Goal: Task Accomplishment & Management: Use online tool/utility

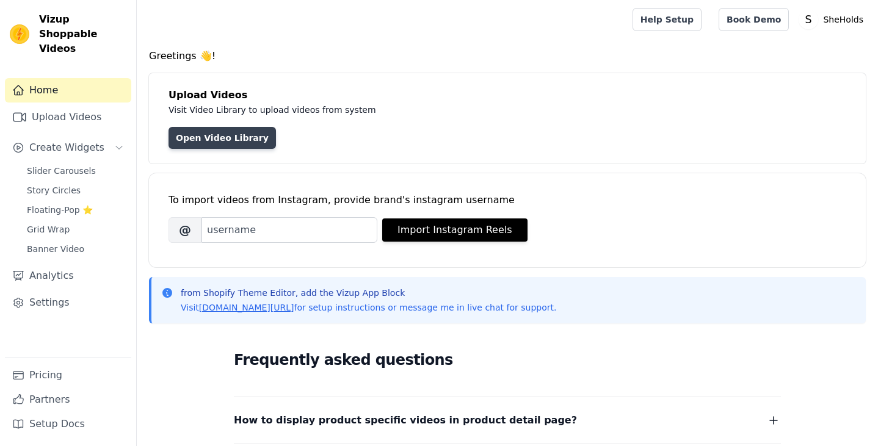
click at [197, 137] on link "Open Video Library" at bounding box center [222, 138] width 107 height 22
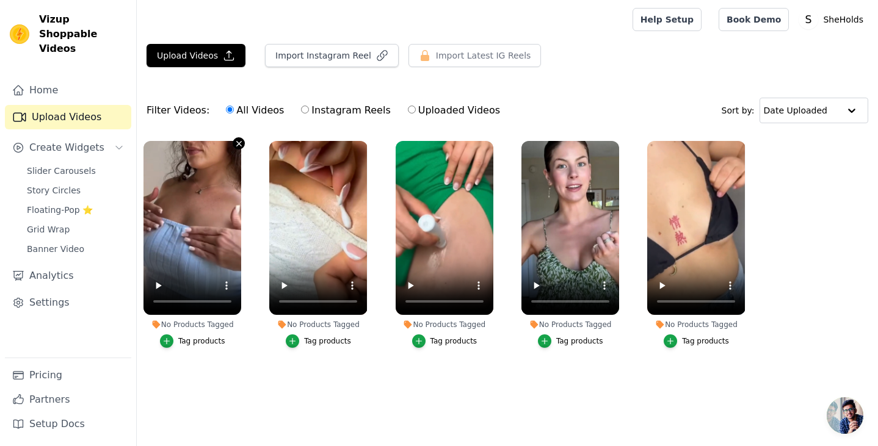
click at [238, 142] on icon "button" at bounding box center [239, 143] width 5 height 5
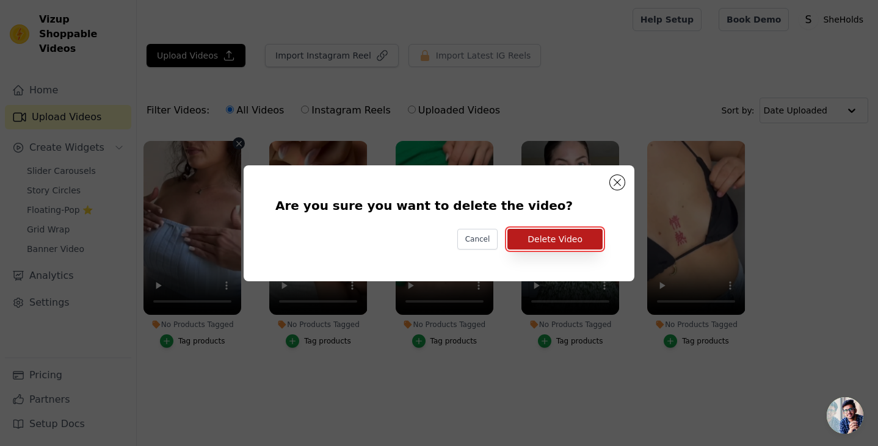
click at [587, 236] on button "Delete Video" at bounding box center [554, 239] width 95 height 21
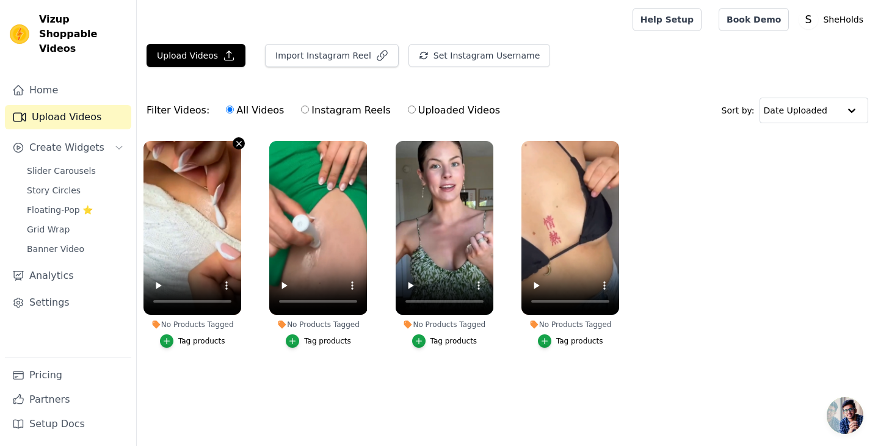
click at [238, 142] on icon "button" at bounding box center [239, 143] width 9 height 9
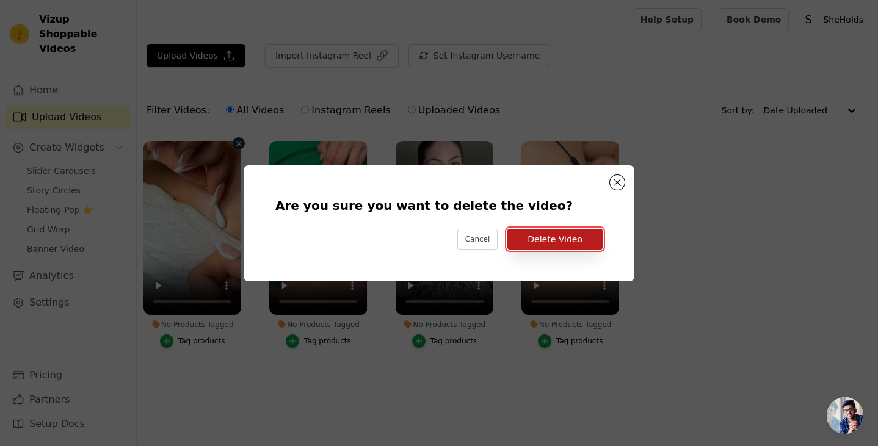
click at [536, 238] on button "Delete Video" at bounding box center [554, 239] width 95 height 21
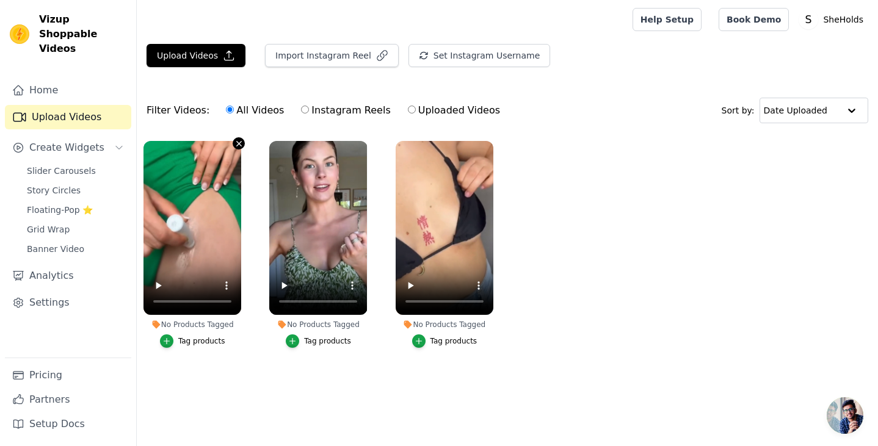
click at [238, 141] on icon "button" at bounding box center [239, 143] width 9 height 9
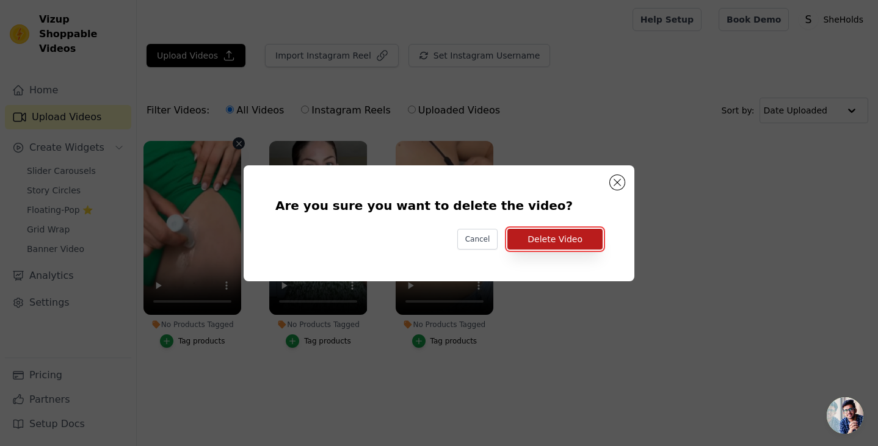
click at [588, 232] on button "Delete Video" at bounding box center [554, 239] width 95 height 21
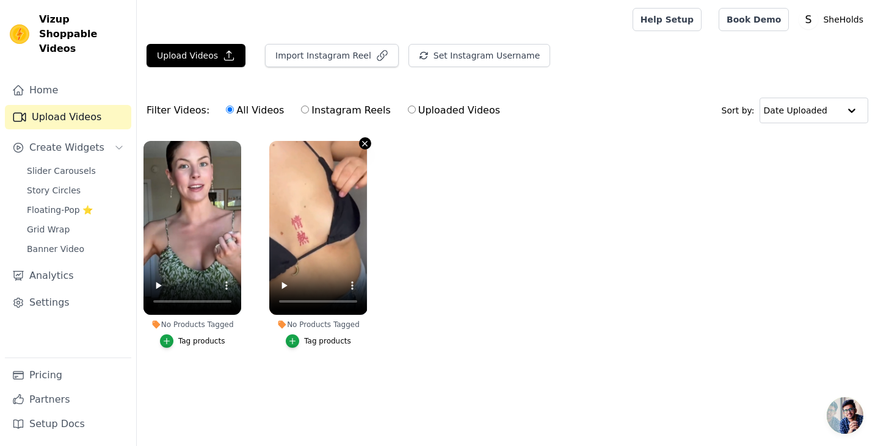
click at [367, 144] on icon "button" at bounding box center [364, 143] width 9 height 9
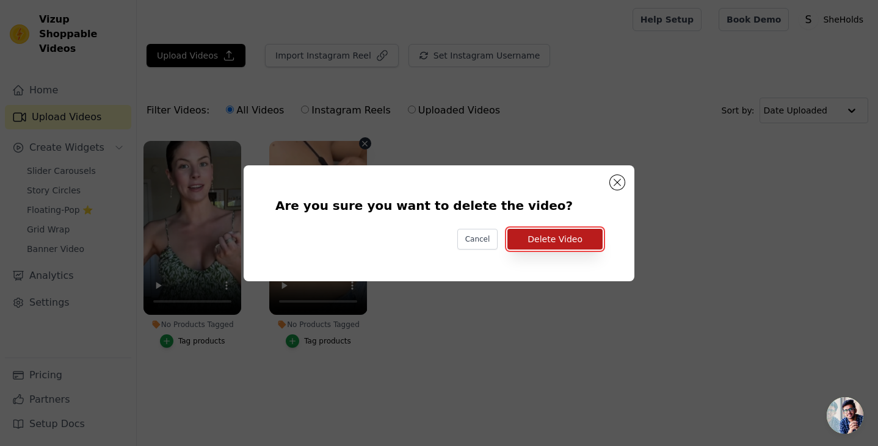
click at [536, 231] on button "Delete Video" at bounding box center [554, 239] width 95 height 21
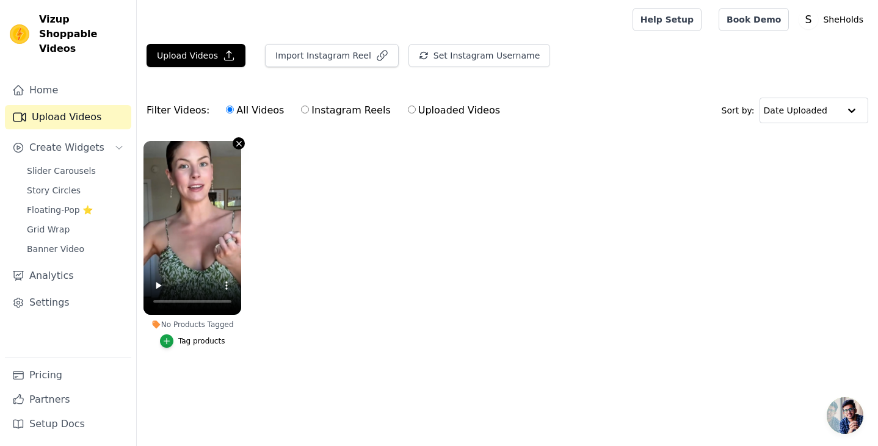
click at [239, 139] on icon "button" at bounding box center [239, 143] width 9 height 9
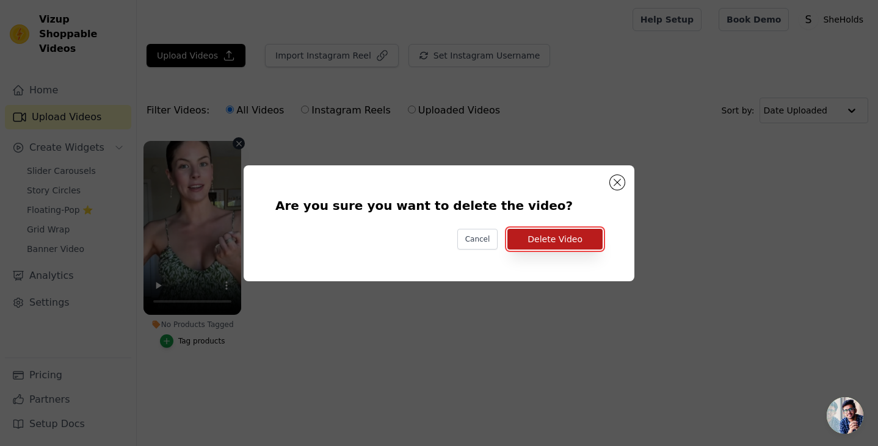
click at [555, 239] on button "Delete Video" at bounding box center [554, 239] width 95 height 21
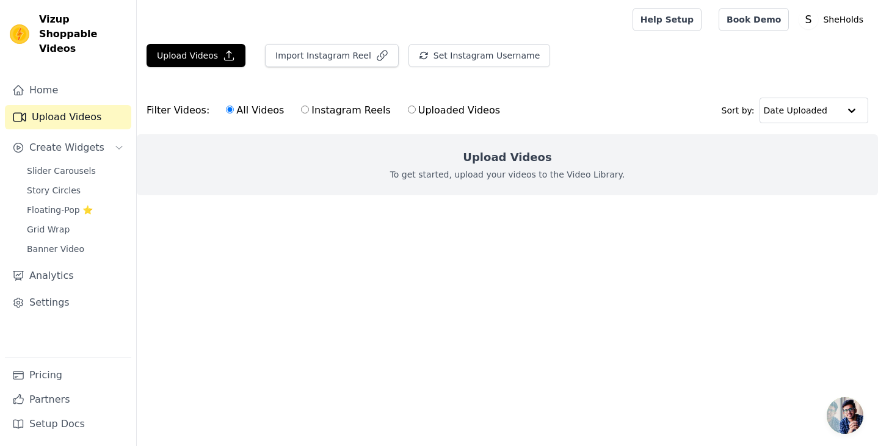
click at [424, 178] on p "To get started, upload your videos to the Video Library." at bounding box center [507, 175] width 235 height 12
click at [211, 54] on button "Upload Videos" at bounding box center [196, 55] width 99 height 23
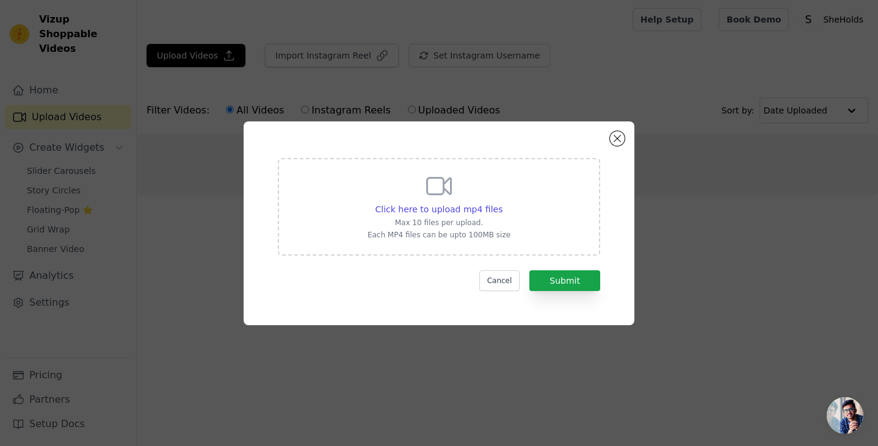
click at [487, 190] on div "Click here to upload mp4 files Max 10 files per upload. Each MP4 files can be u…" at bounding box center [439, 206] width 143 height 68
click at [502, 203] on input "Click here to upload mp4 files Max 10 files per upload. Each MP4 files can be u…" at bounding box center [502, 203] width 1 height 1
click at [518, 274] on button "Cancel" at bounding box center [499, 281] width 41 height 21
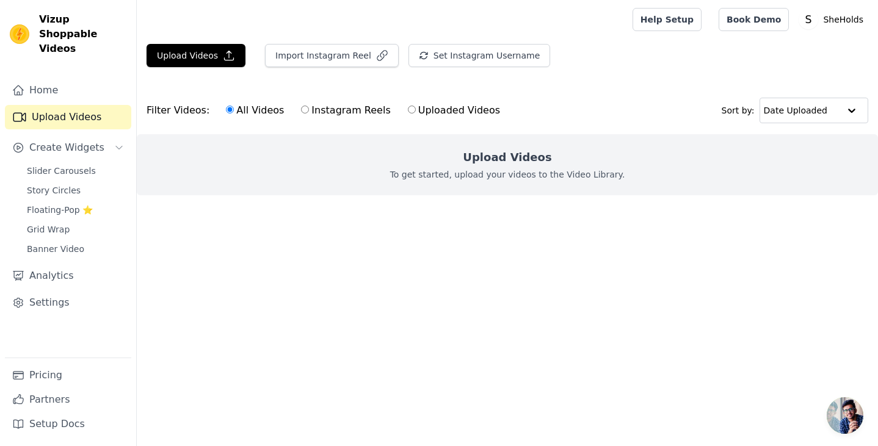
click at [503, 161] on h2 "Upload Videos" at bounding box center [507, 157] width 89 height 17
click at [194, 54] on button "Upload Videos" at bounding box center [196, 55] width 99 height 23
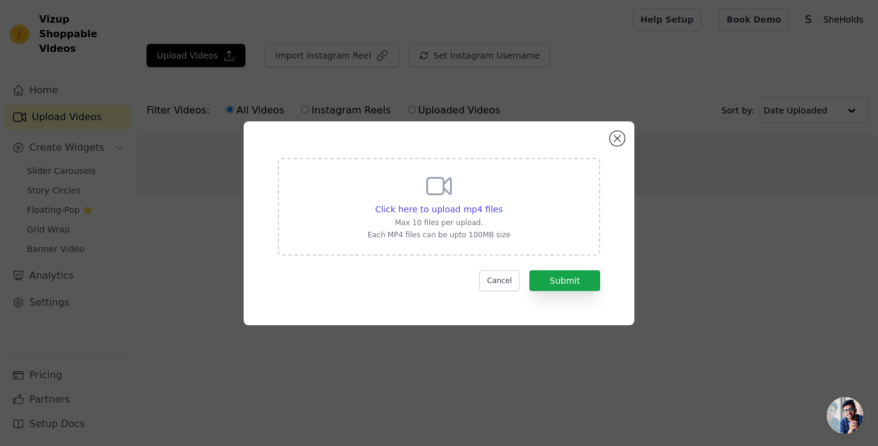
click at [470, 218] on p "Max 10 files per upload." at bounding box center [439, 223] width 143 height 10
click at [502, 203] on input "Click here to upload mp4 files Max 10 files per upload. Each MP4 files can be u…" at bounding box center [502, 203] width 1 height 1
click at [436, 205] on span "Click here to upload mp4 files" at bounding box center [440, 210] width 128 height 10
click at [502, 203] on input "Click here to upload mp4 files Max 10 files per upload. Each MP4 files can be u…" at bounding box center [502, 203] width 1 height 1
type input "C:\fakepath\snaptik_7547843121468525854_v2.mp4"
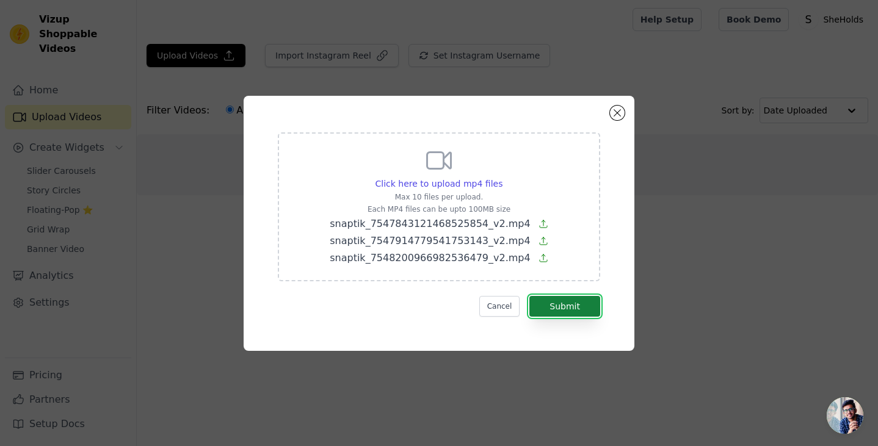
click at [573, 306] on button "Submit" at bounding box center [564, 306] width 71 height 21
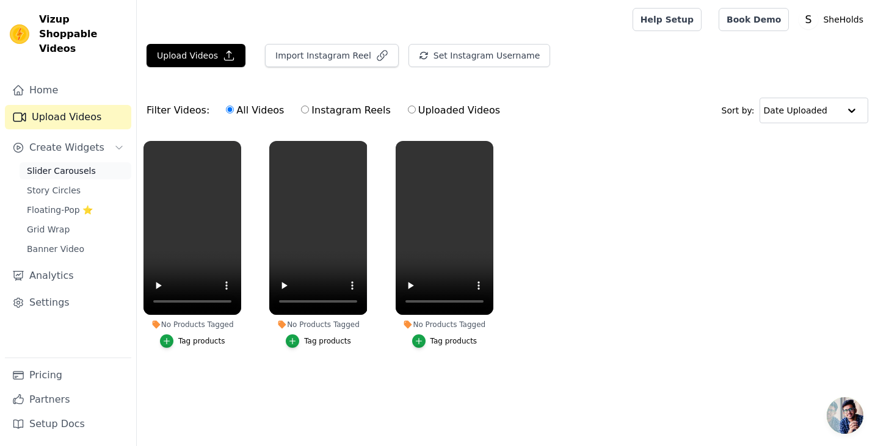
click at [85, 165] on span "Slider Carousels" at bounding box center [61, 171] width 69 height 12
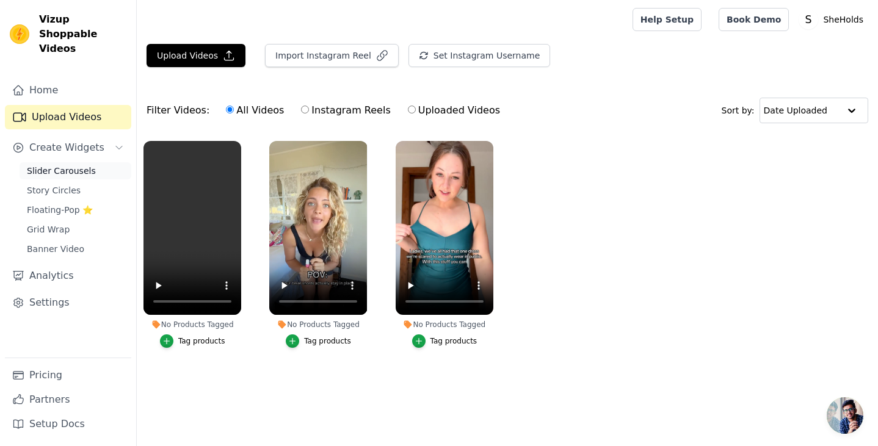
click at [86, 165] on span "Slider Carousels" at bounding box center [61, 171] width 69 height 12
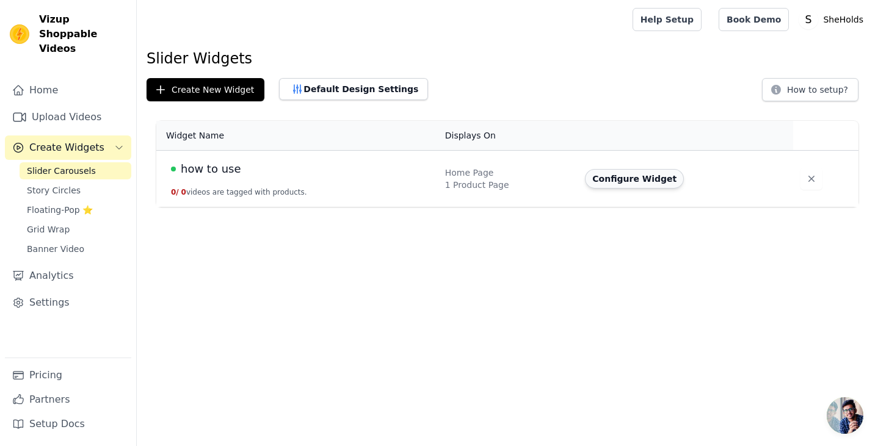
click at [655, 183] on button "Configure Widget" at bounding box center [634, 179] width 99 height 20
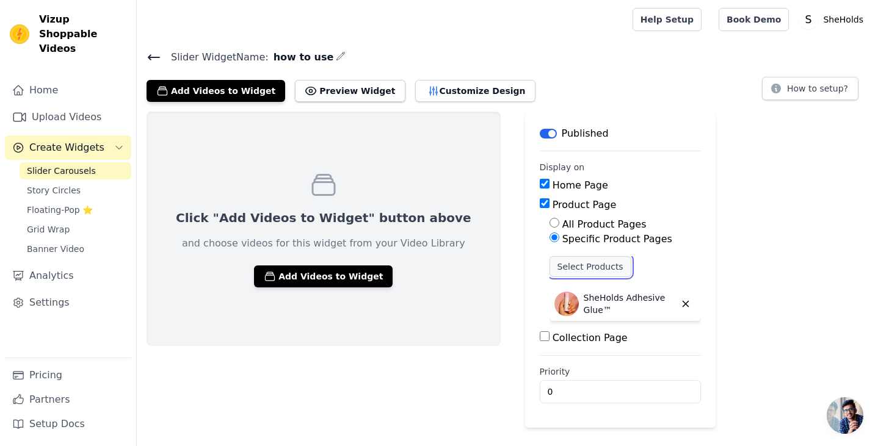
click at [555, 265] on button "Select Products" at bounding box center [591, 266] width 82 height 21
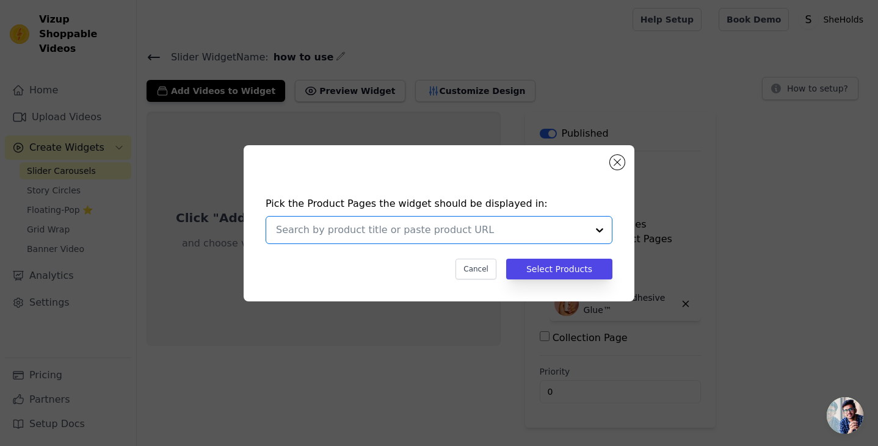
click at [435, 233] on input "text" at bounding box center [431, 230] width 311 height 15
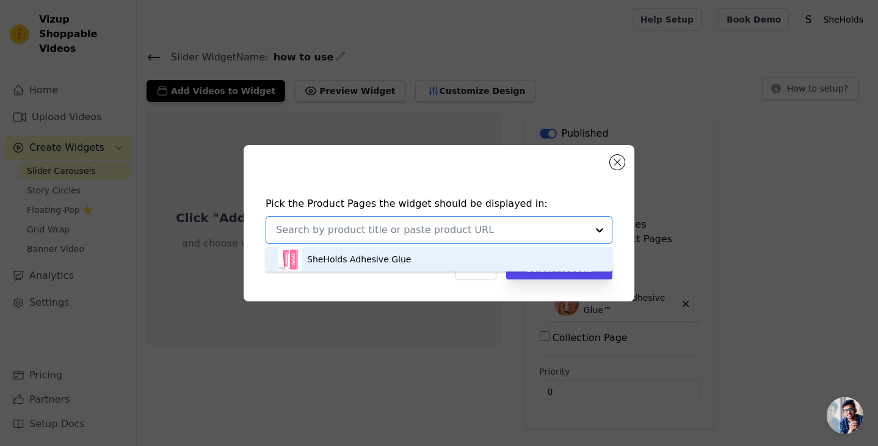
click at [420, 256] on div "SheHolds Adhesive Glue" at bounding box center [439, 259] width 322 height 24
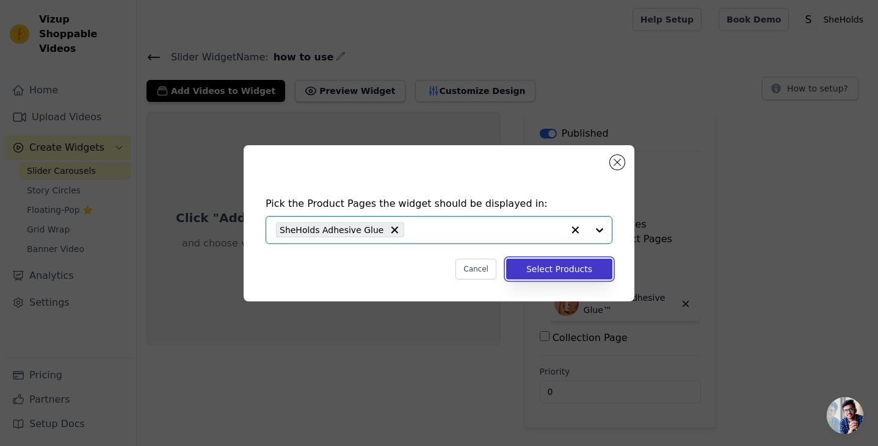
click at [572, 272] on button "Select Products" at bounding box center [559, 269] width 106 height 21
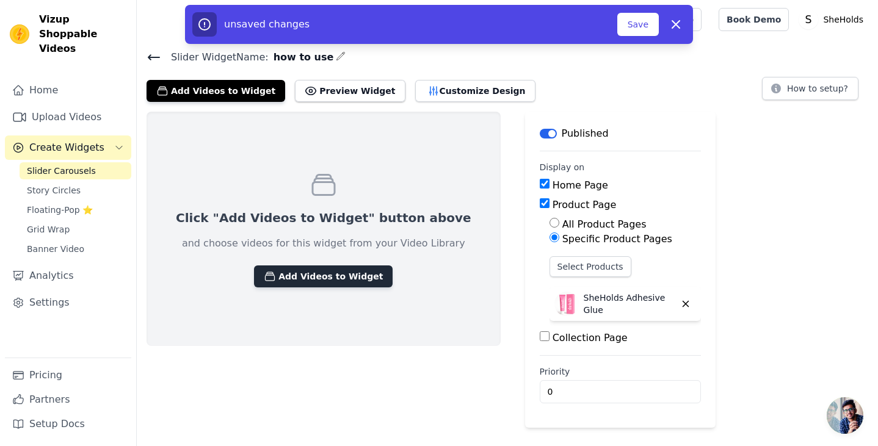
click at [353, 282] on button "Add Videos to Widget" at bounding box center [323, 277] width 139 height 22
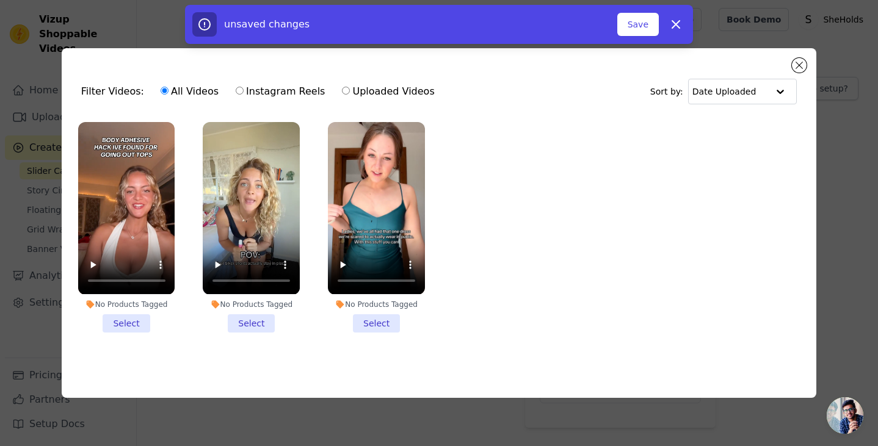
click at [123, 322] on li "No Products Tagged Select" at bounding box center [126, 227] width 97 height 210
click at [0, 0] on input "No Products Tagged Select" at bounding box center [0, 0] width 0 height 0
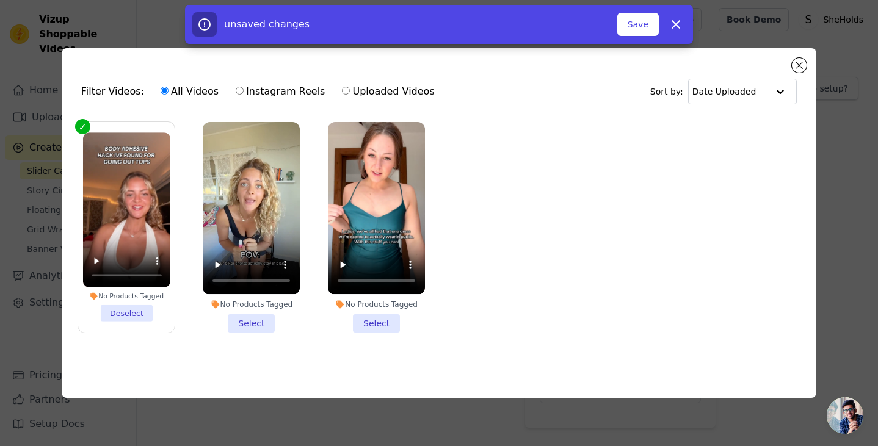
click at [249, 323] on li "No Products Tagged Select" at bounding box center [251, 227] width 97 height 210
click at [0, 0] on input "No Products Tagged Select" at bounding box center [0, 0] width 0 height 0
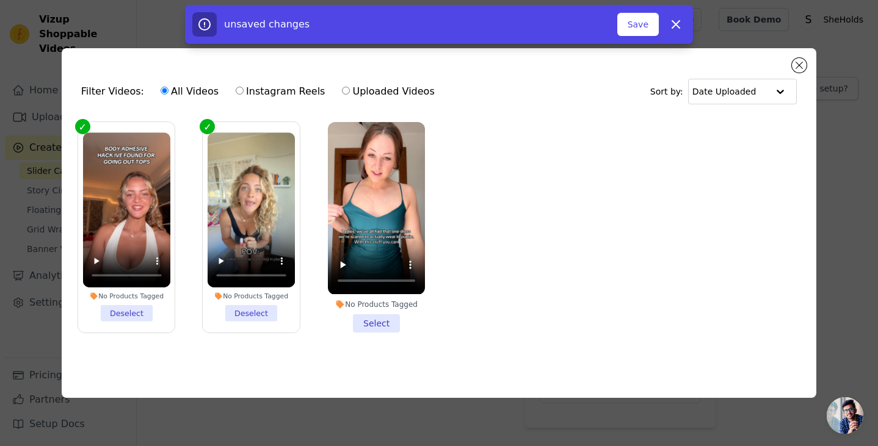
click at [250, 321] on li "No Products Tagged Deselect" at bounding box center [251, 227] width 87 height 189
click at [0, 0] on input "No Products Tagged Deselect" at bounding box center [0, 0] width 0 height 0
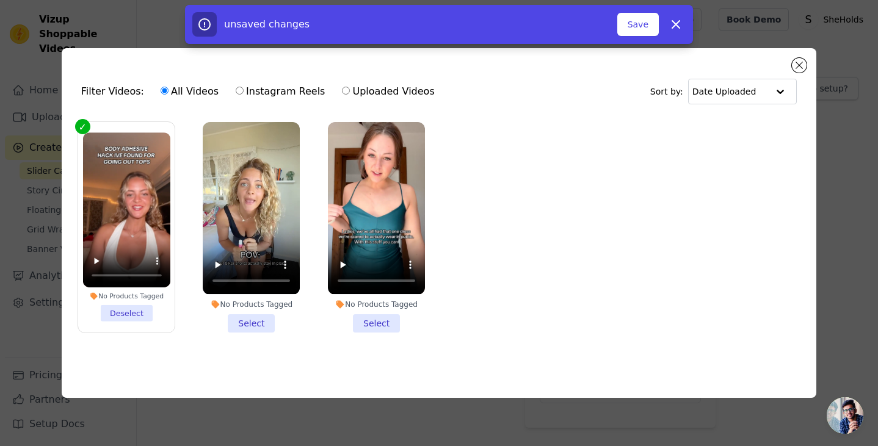
click at [378, 322] on li "No Products Tagged Select" at bounding box center [376, 227] width 97 height 210
click at [0, 0] on input "No Products Tagged Select" at bounding box center [0, 0] width 0 height 0
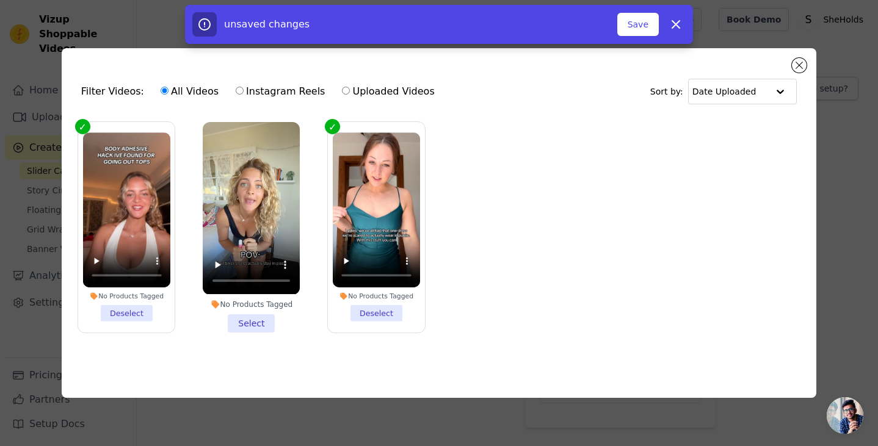
click at [256, 320] on li "No Products Tagged Select" at bounding box center [251, 227] width 97 height 210
click at [0, 0] on input "No Products Tagged Select" at bounding box center [0, 0] width 0 height 0
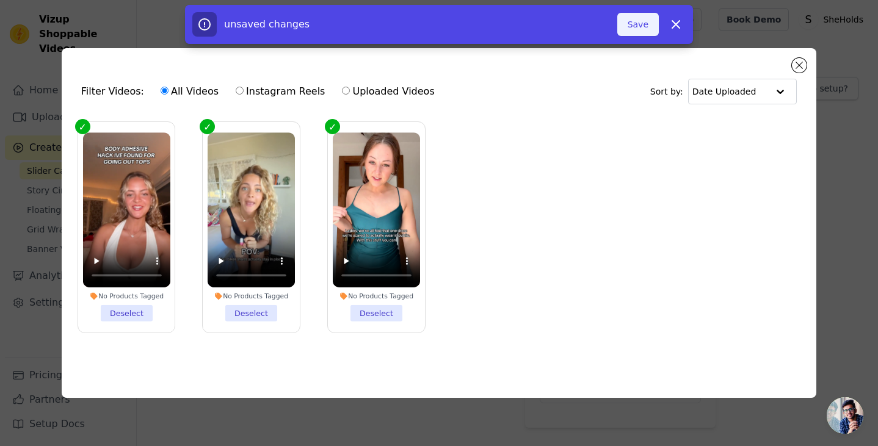
click at [642, 27] on button "Save" at bounding box center [638, 24] width 42 height 23
click at [646, 26] on button "Save" at bounding box center [638, 24] width 42 height 23
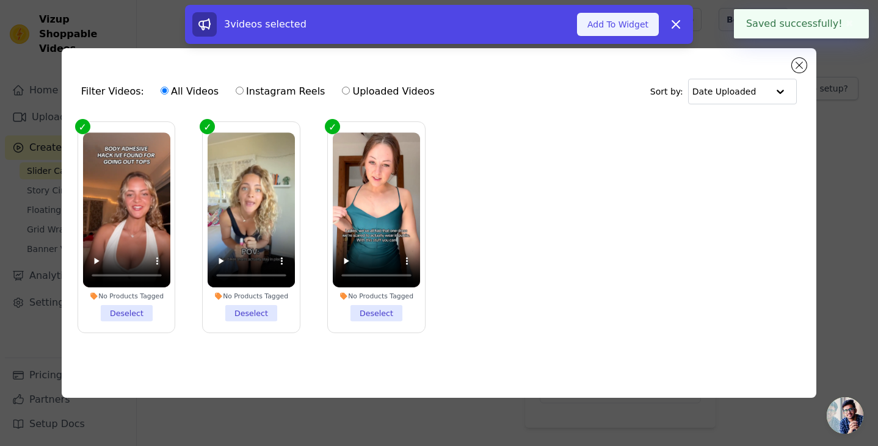
click at [653, 26] on button "Add To Widget" at bounding box center [618, 24] width 82 height 23
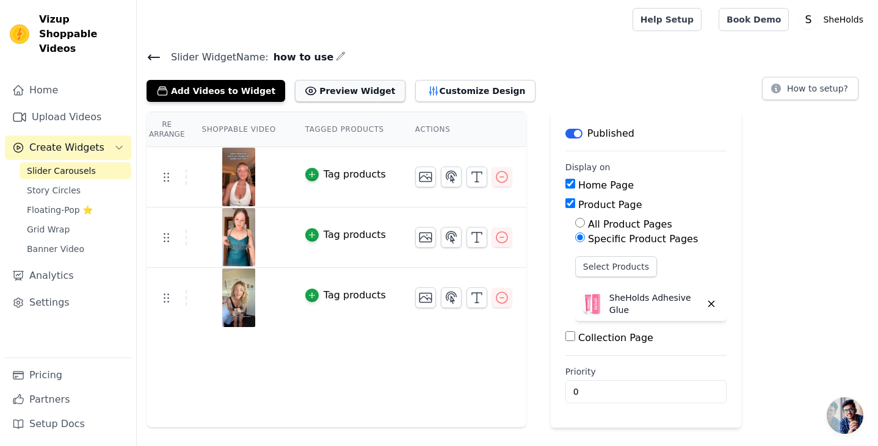
click at [341, 92] on button "Preview Widget" at bounding box center [350, 91] width 110 height 22
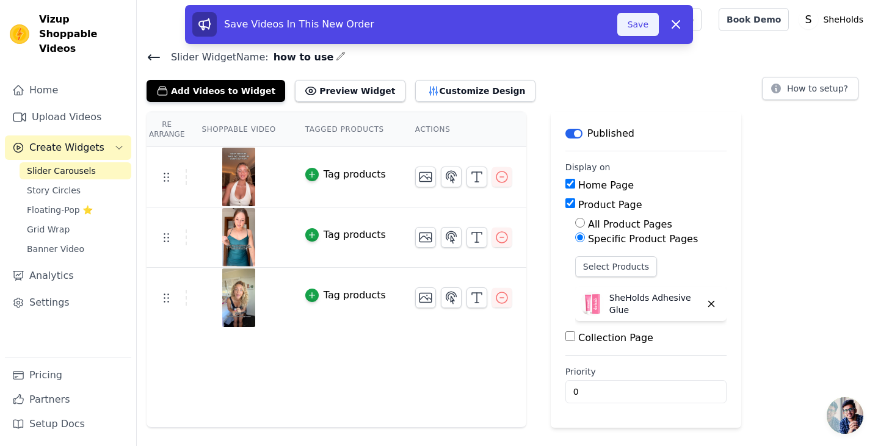
click at [649, 24] on button "Save" at bounding box center [638, 24] width 42 height 23
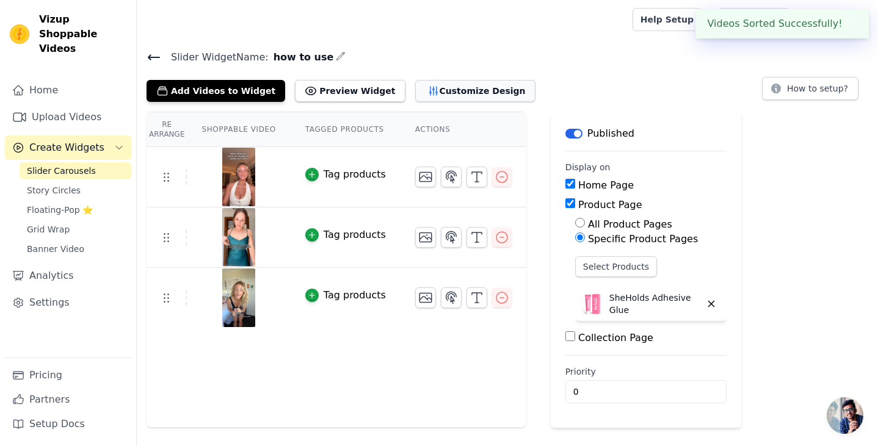
click at [437, 96] on button "Customize Design" at bounding box center [475, 91] width 120 height 22
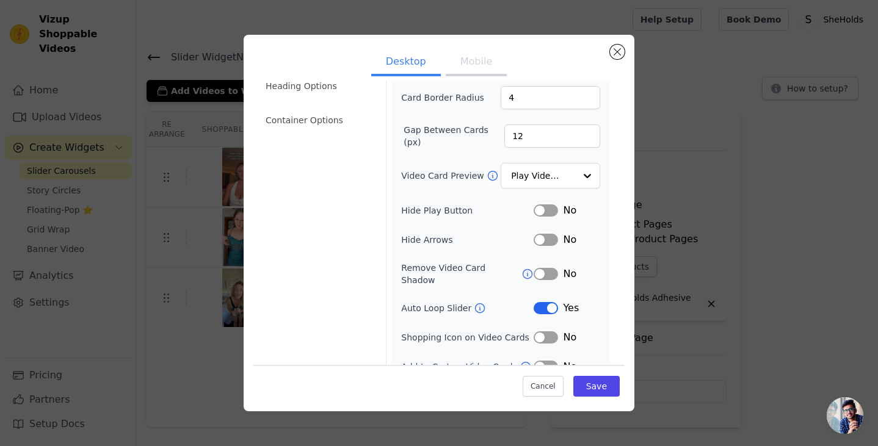
scroll to position [98, 0]
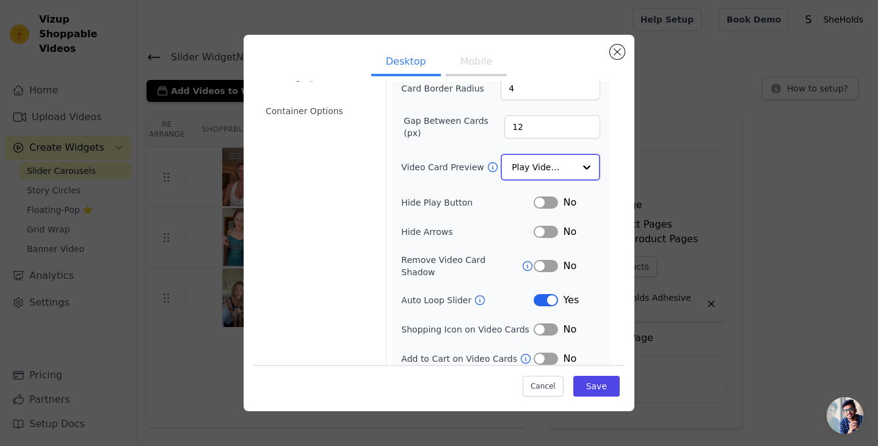
click at [560, 164] on input "Video Card Preview" at bounding box center [543, 167] width 63 height 24
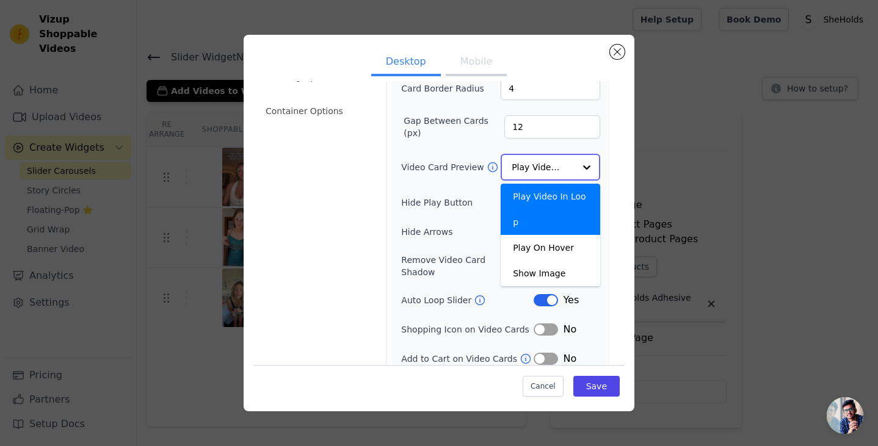
click at [560, 164] on input "Video Card Preview" at bounding box center [543, 167] width 63 height 24
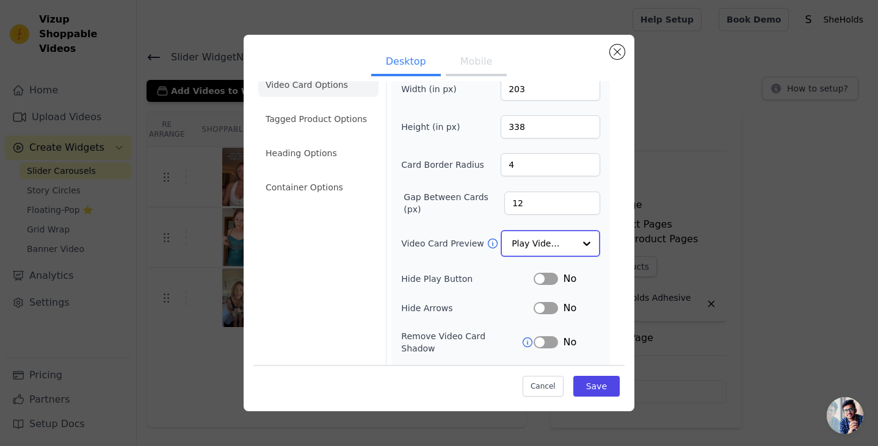
scroll to position [0, 0]
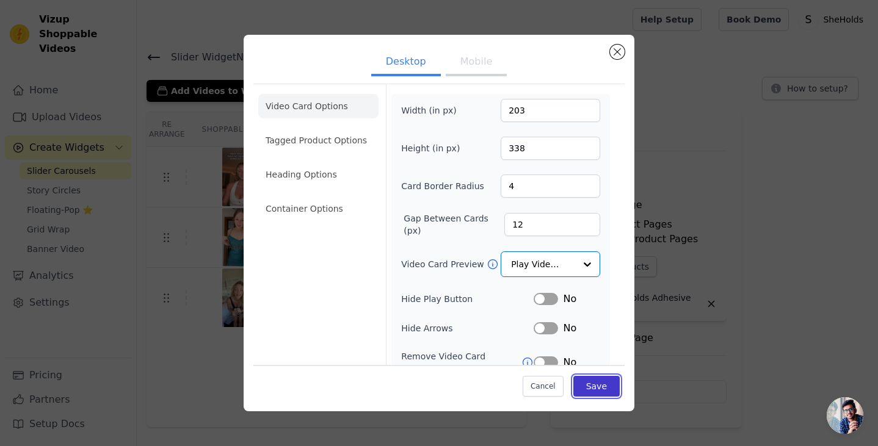
click at [595, 393] on button "Save" at bounding box center [596, 386] width 46 height 21
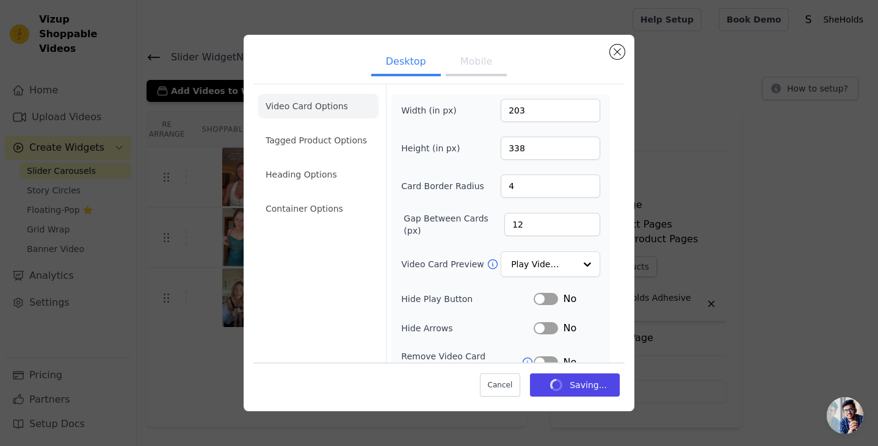
click at [470, 71] on button "Mobile" at bounding box center [476, 62] width 61 height 27
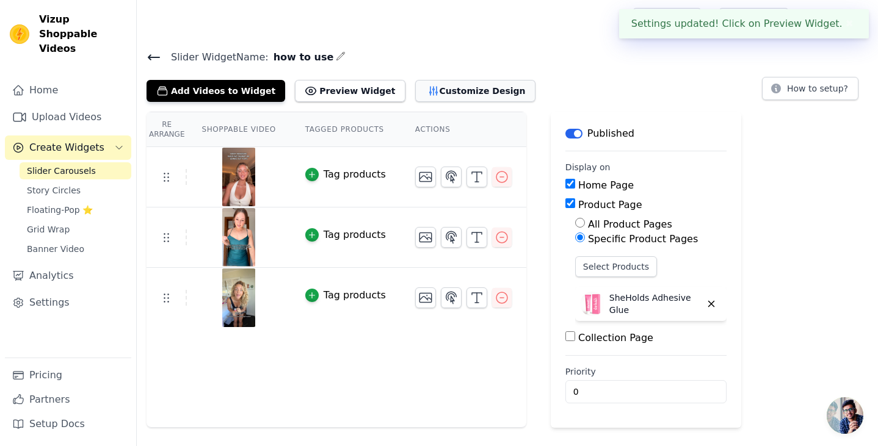
click at [453, 92] on button "Customize Design" at bounding box center [475, 91] width 120 height 22
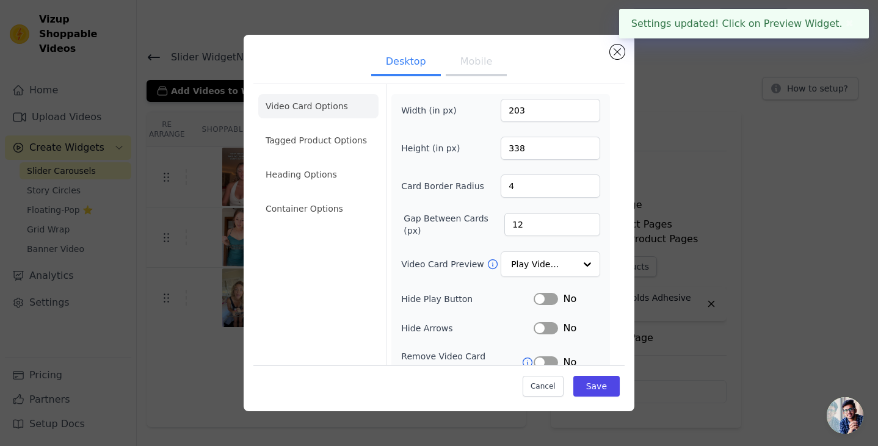
click at [464, 65] on button "Mobile" at bounding box center [476, 62] width 61 height 27
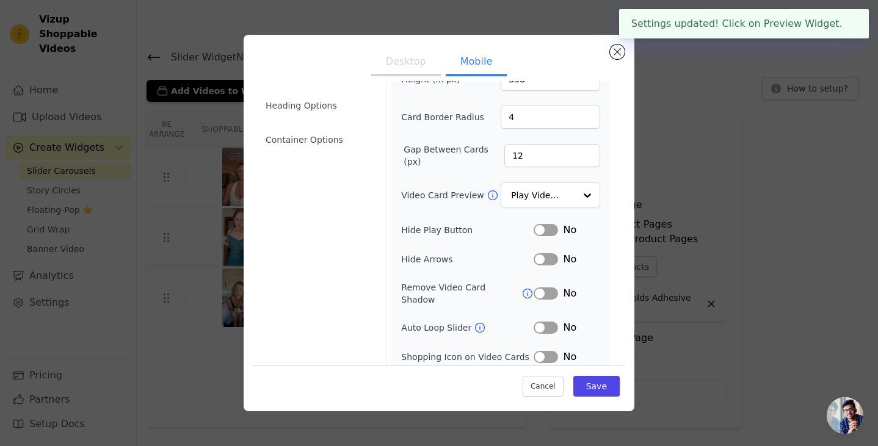
scroll to position [127, 0]
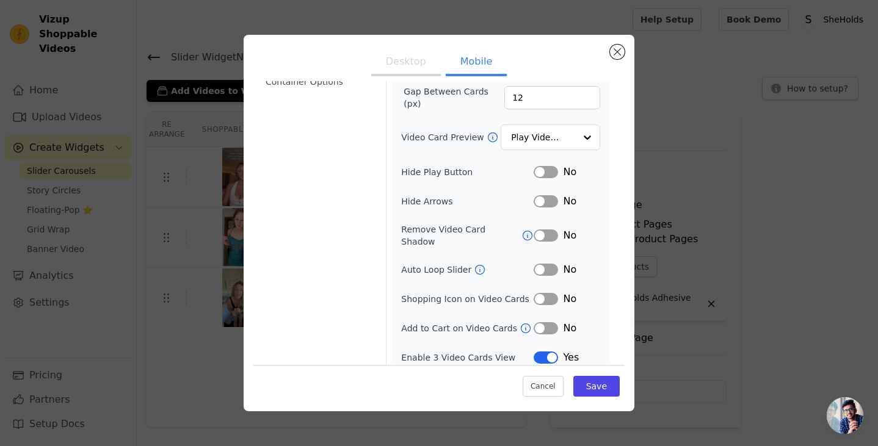
click at [415, 66] on button "Desktop" at bounding box center [406, 62] width 70 height 27
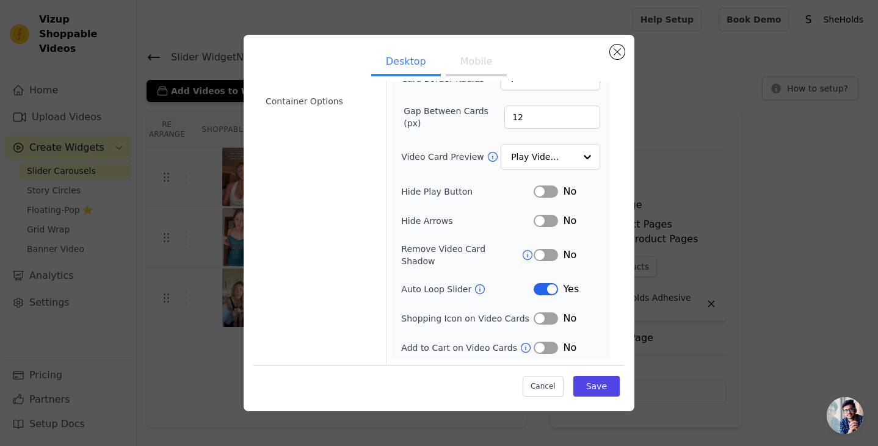
scroll to position [98, 0]
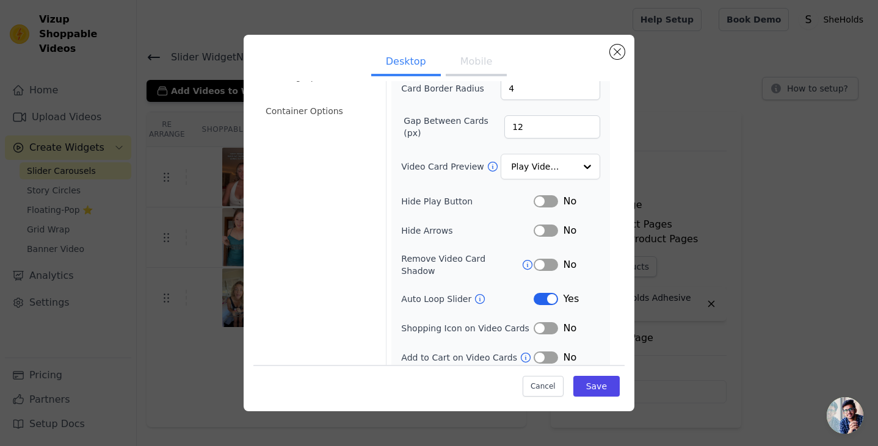
click at [450, 64] on button "Mobile" at bounding box center [476, 62] width 61 height 27
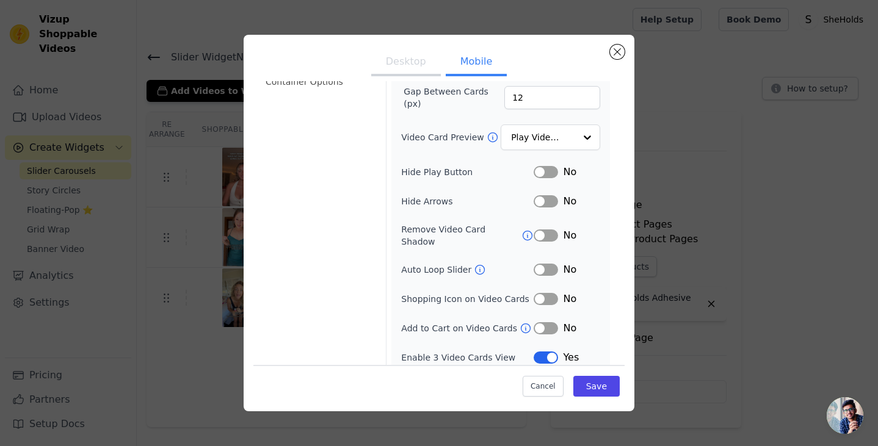
click at [545, 264] on button "Label" at bounding box center [546, 270] width 24 height 12
click at [544, 352] on button "Label" at bounding box center [546, 358] width 24 height 12
click at [592, 387] on button "Save" at bounding box center [596, 386] width 46 height 21
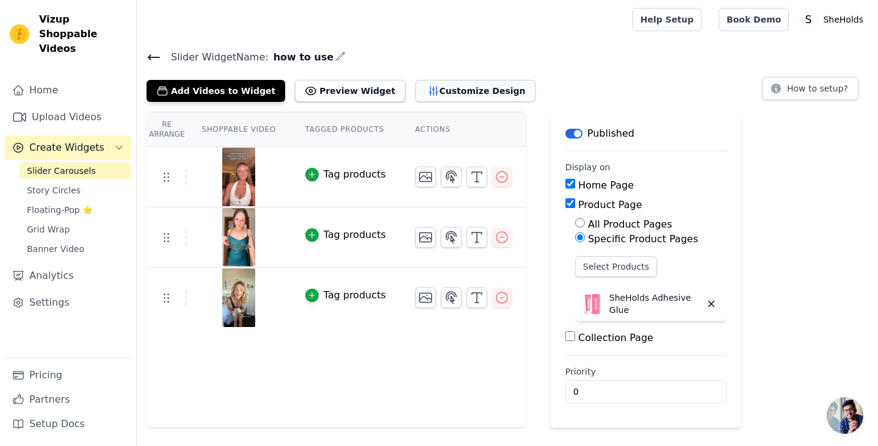
click at [422, 98] on button "Customize Design" at bounding box center [475, 91] width 120 height 22
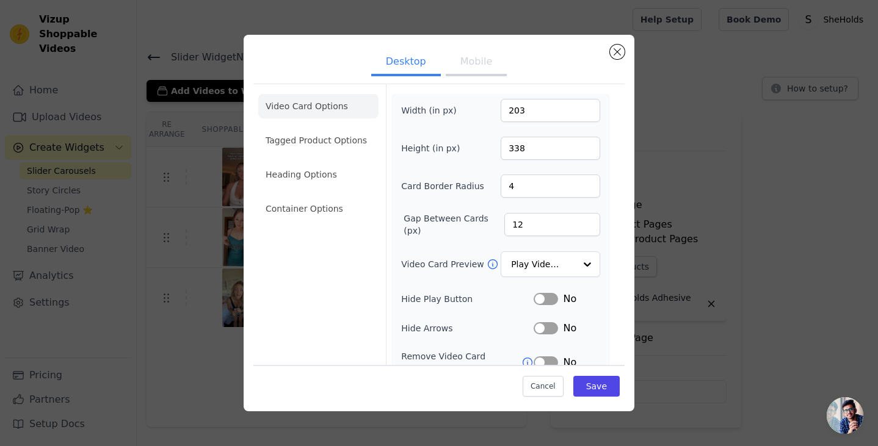
click at [471, 55] on button "Mobile" at bounding box center [476, 62] width 61 height 27
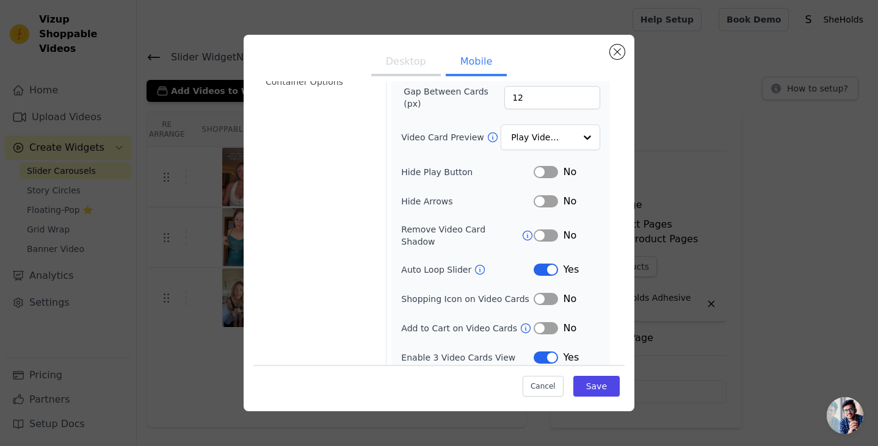
click at [545, 264] on button "Label" at bounding box center [546, 270] width 24 height 12
click at [600, 393] on button "Save" at bounding box center [596, 386] width 46 height 21
